Goal: Task Accomplishment & Management: Manage account settings

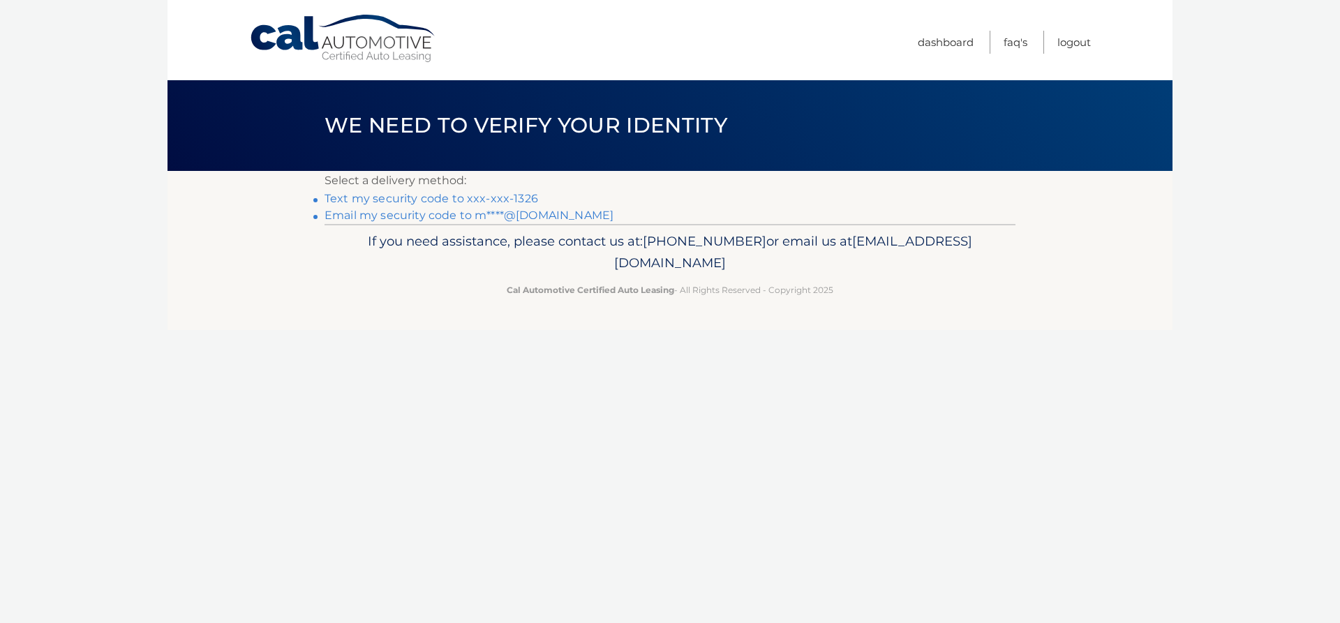
click at [492, 198] on link "Text my security code to xxx-xxx-1326" at bounding box center [432, 198] width 214 height 13
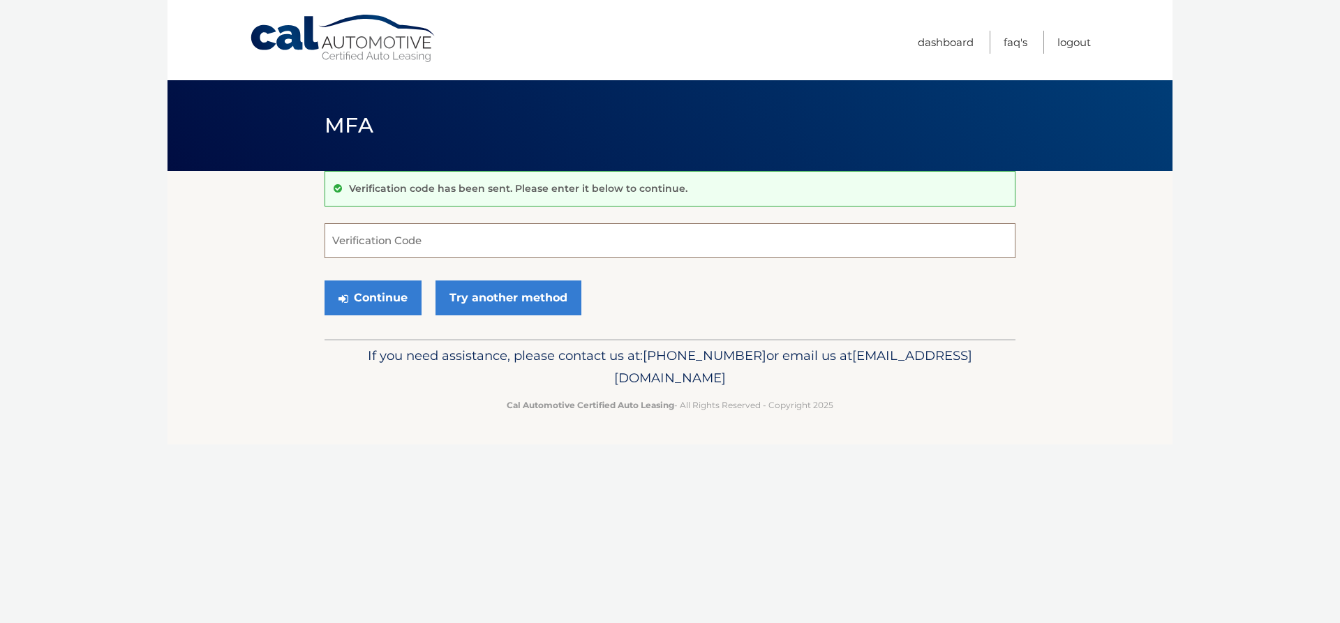
click at [560, 239] on input "Verification Code" at bounding box center [670, 240] width 691 height 35
type input "897457"
click at [365, 295] on button "Continue" at bounding box center [373, 298] width 97 height 35
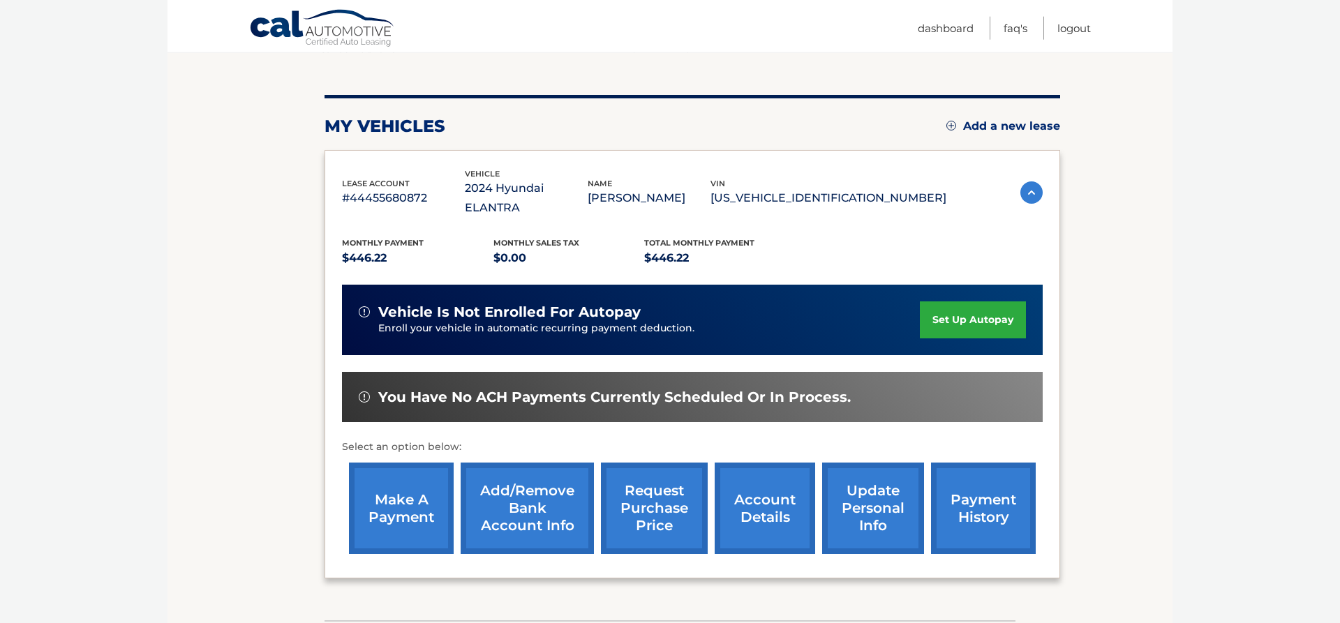
scroll to position [142, 0]
